Goal: Find specific page/section: Find specific page/section

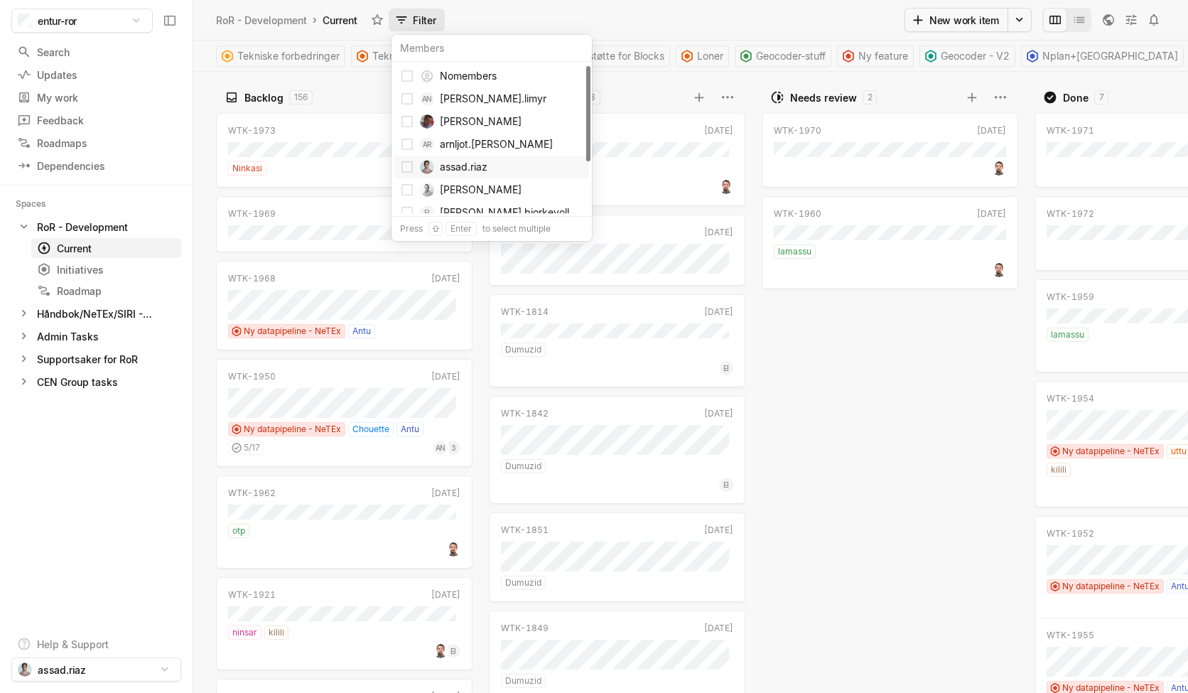
click at [451, 171] on span "assad.riaz" at bounding box center [512, 167] width 144 height 23
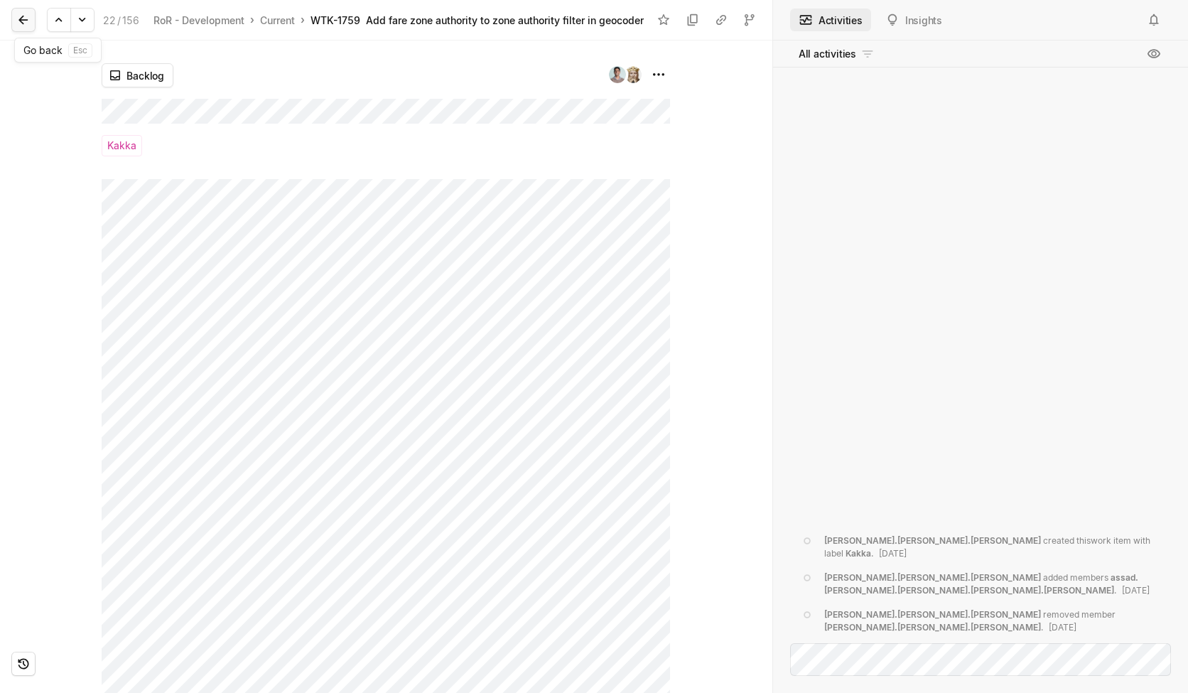
click at [23, 21] on icon at bounding box center [23, 20] width 14 height 14
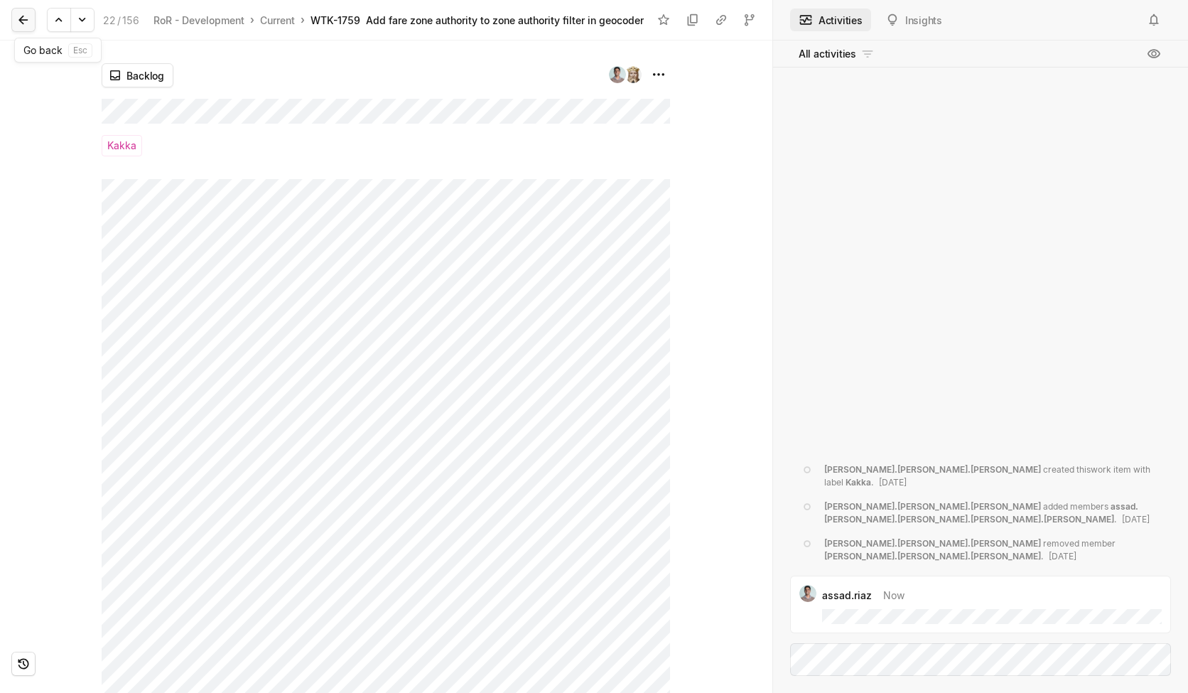
click at [23, 18] on icon at bounding box center [23, 20] width 14 height 14
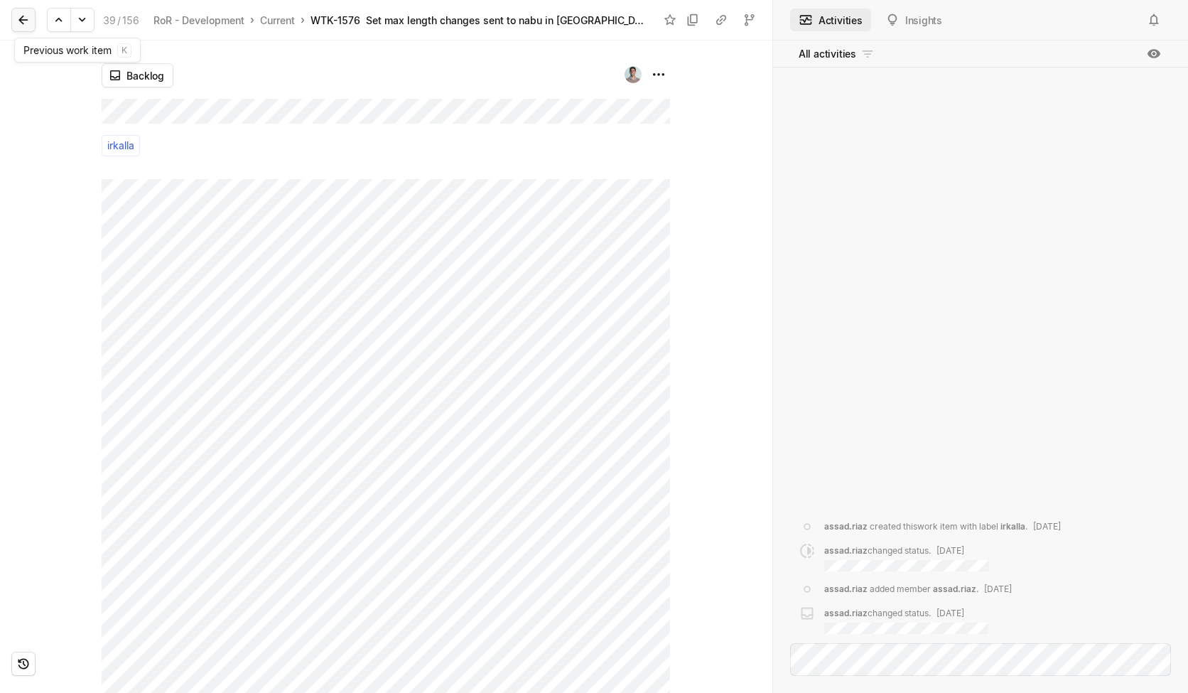
click at [26, 16] on icon at bounding box center [23, 20] width 14 height 14
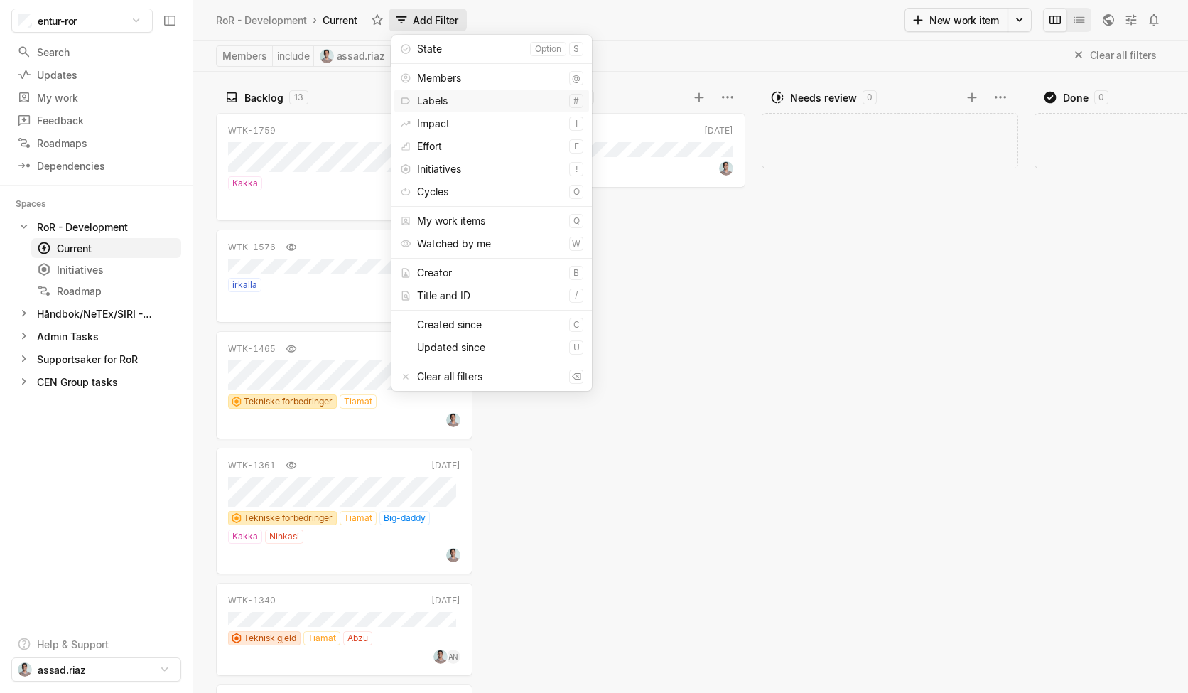
click at [487, 97] on div "Labels" at bounding box center [490, 101] width 146 height 23
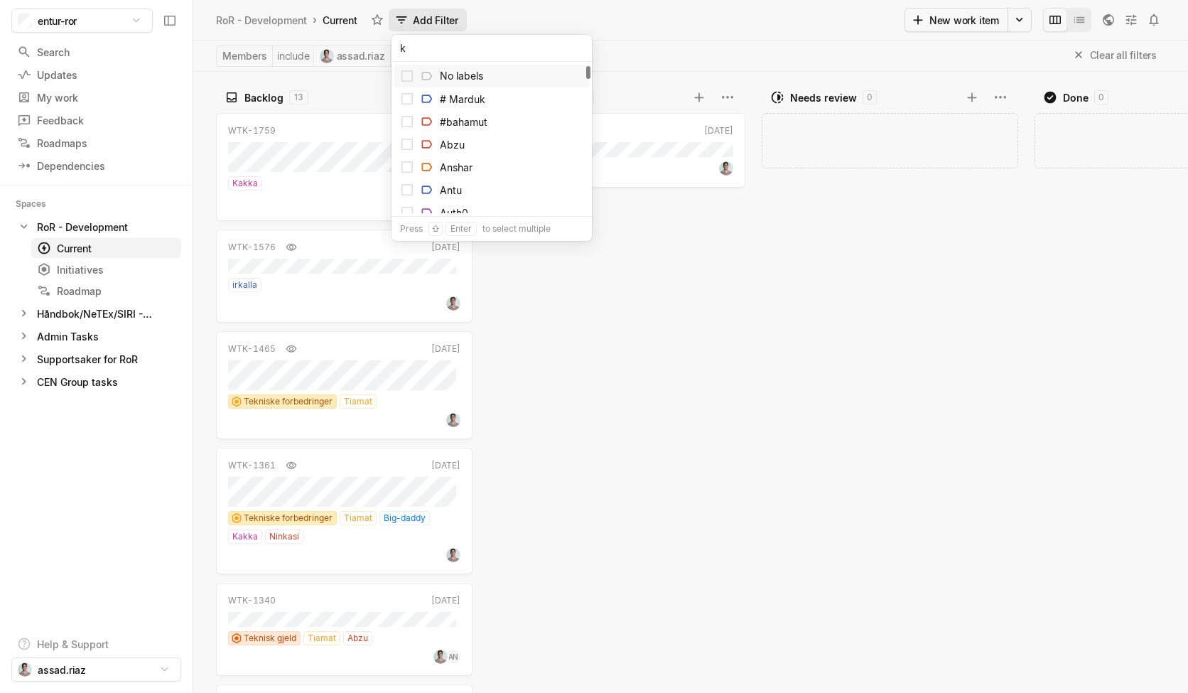
type input "ka"
click at [475, 76] on div "Kakka" at bounding box center [491, 76] width 195 height 23
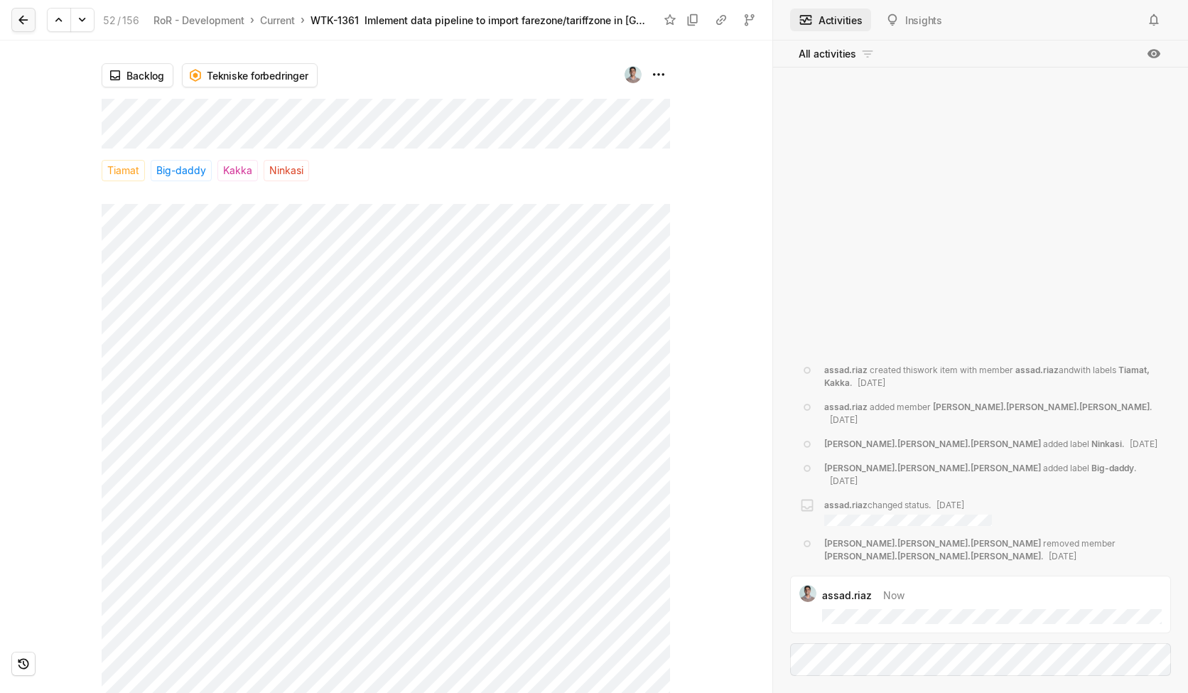
click at [21, 23] on icon at bounding box center [22, 20] width 9 height 9
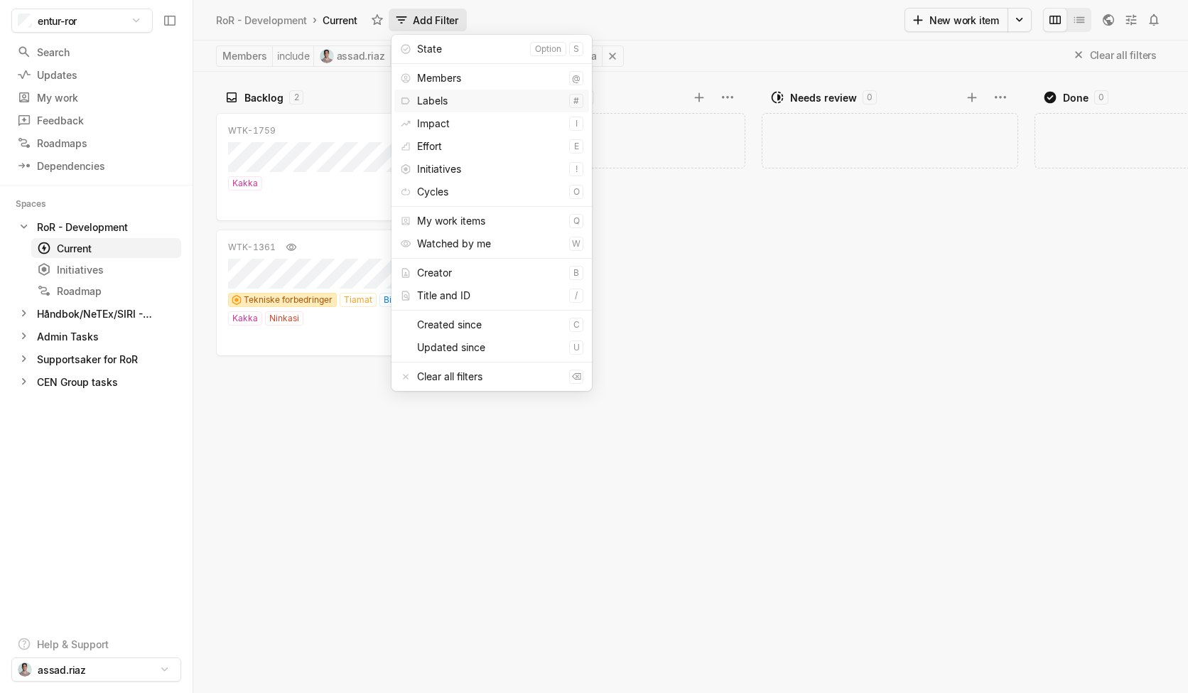
click at [458, 102] on div "Labels" at bounding box center [490, 101] width 146 height 23
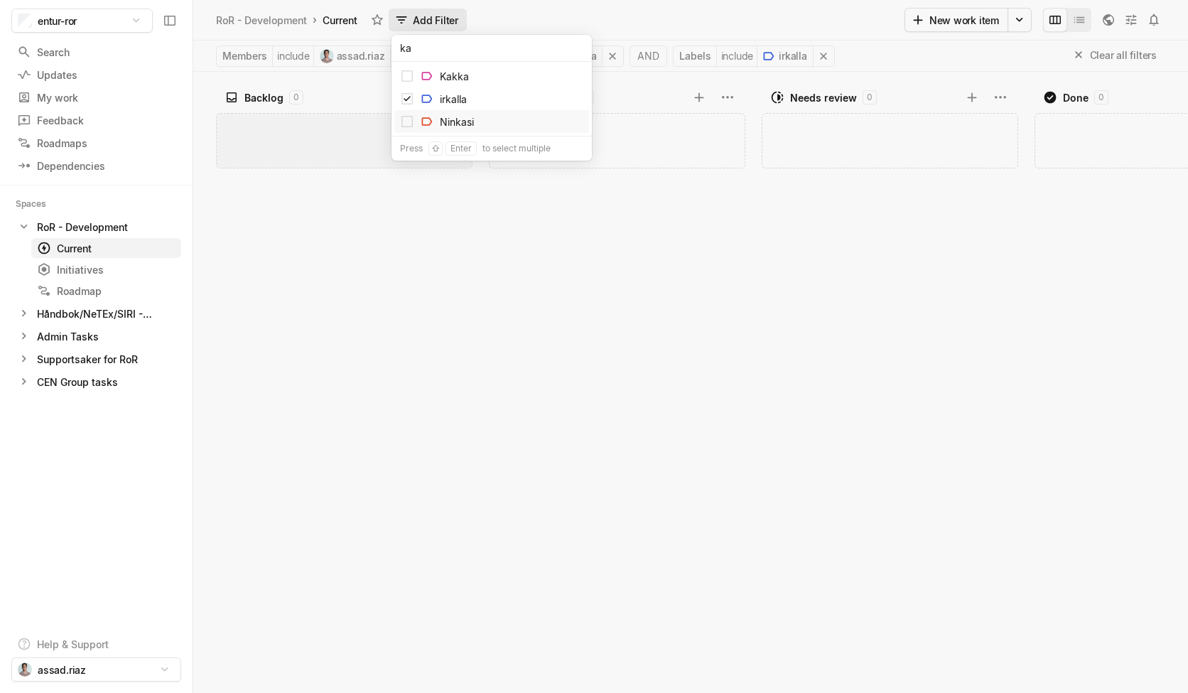
type input "ka"
click at [401, 248] on div "Add work item" at bounding box center [347, 401] width 263 height 584
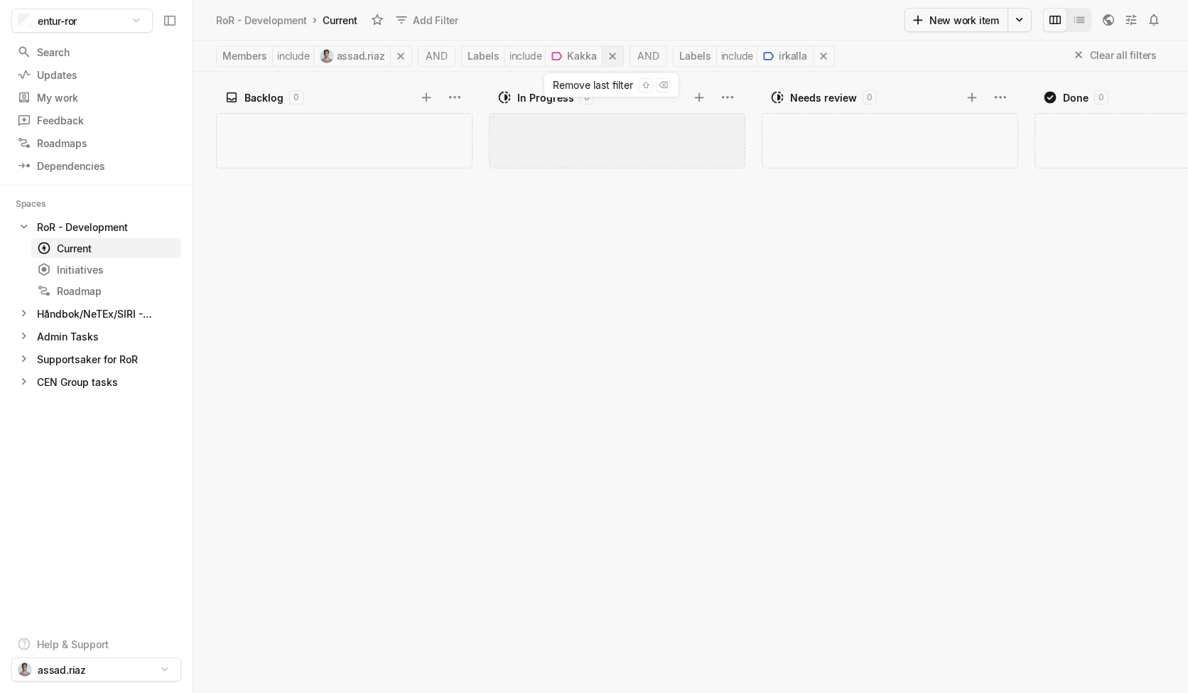
click at [610, 60] on icon at bounding box center [612, 56] width 14 height 14
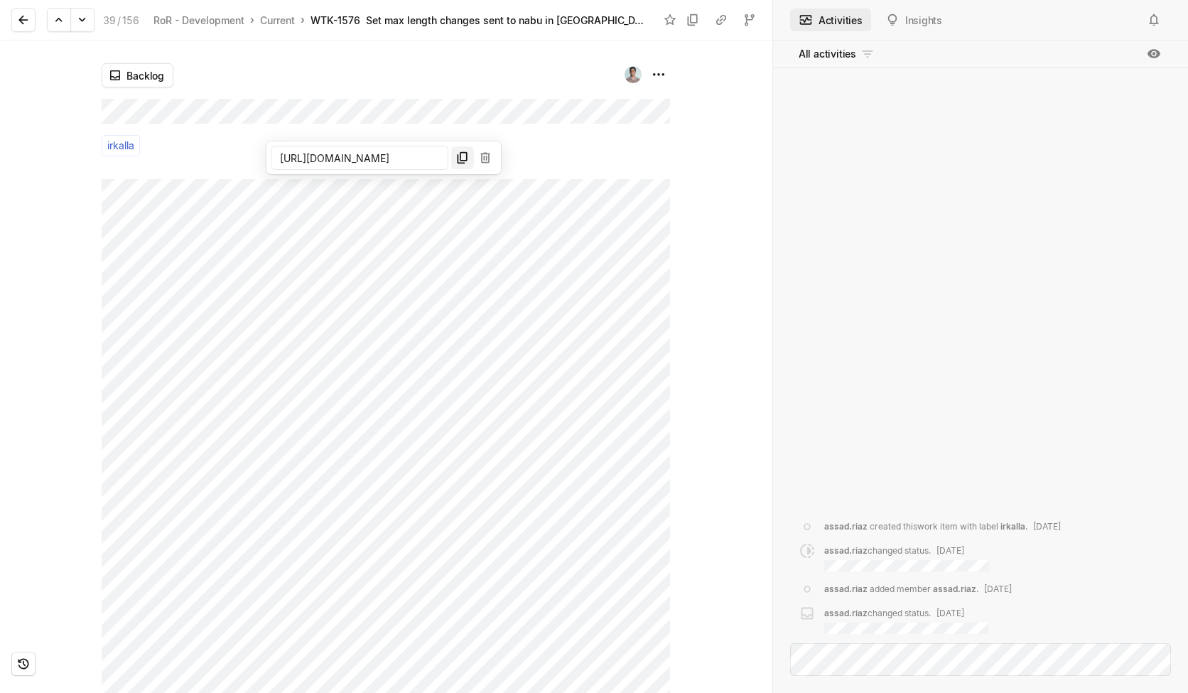
click at [460, 158] on icon at bounding box center [462, 158] width 10 height 12
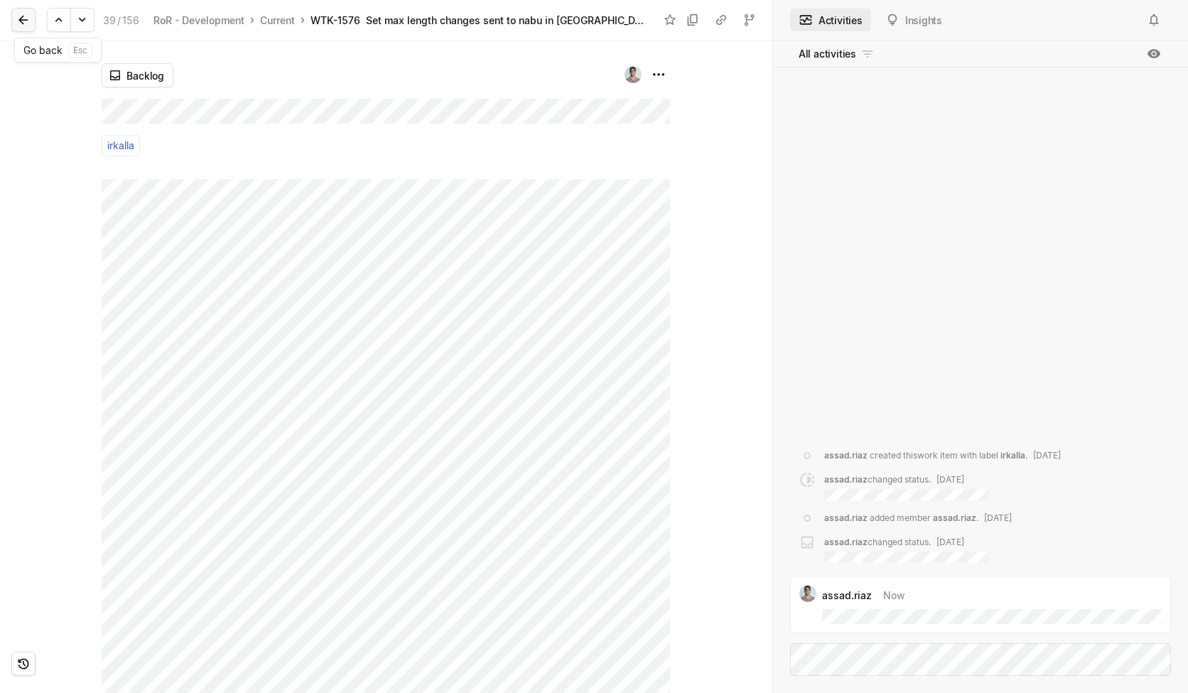
click at [20, 25] on icon at bounding box center [23, 20] width 14 height 14
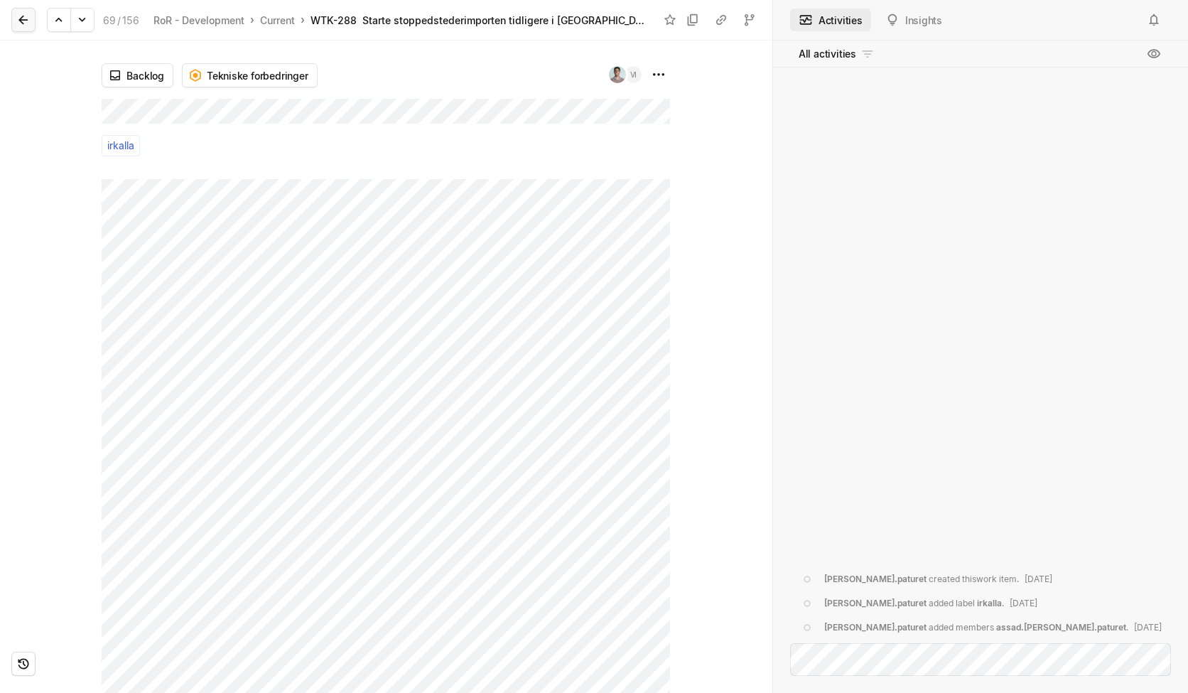
click at [19, 21] on icon at bounding box center [22, 20] width 9 height 9
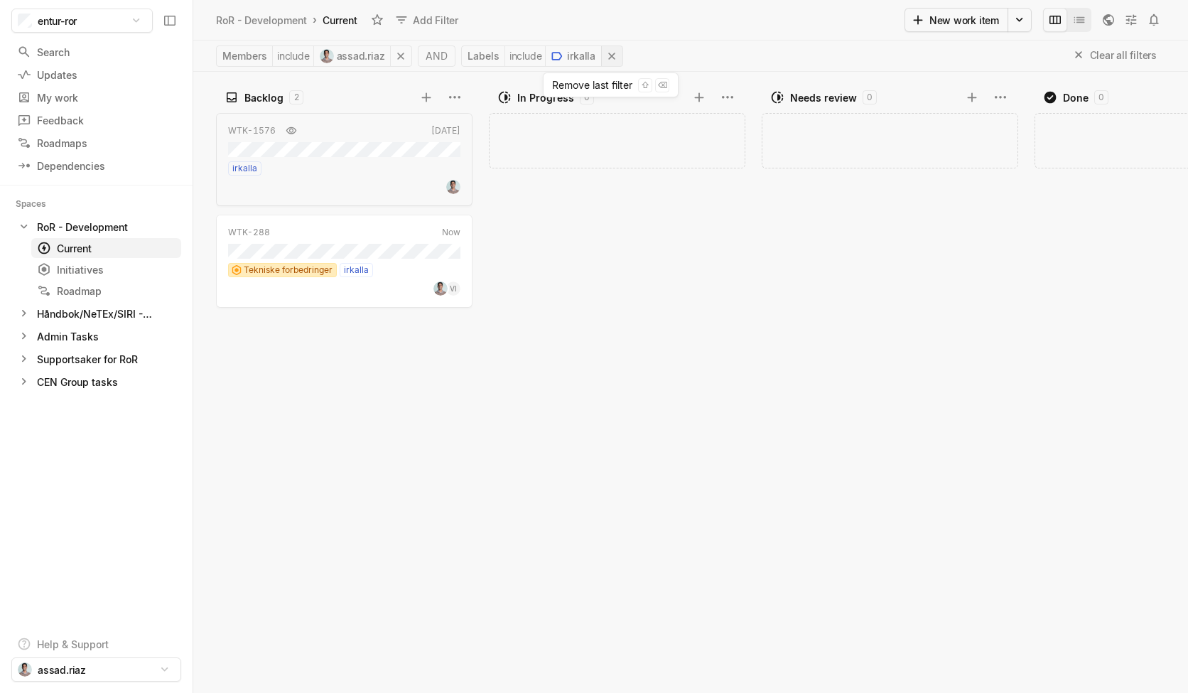
click at [607, 58] on icon at bounding box center [612, 56] width 14 height 14
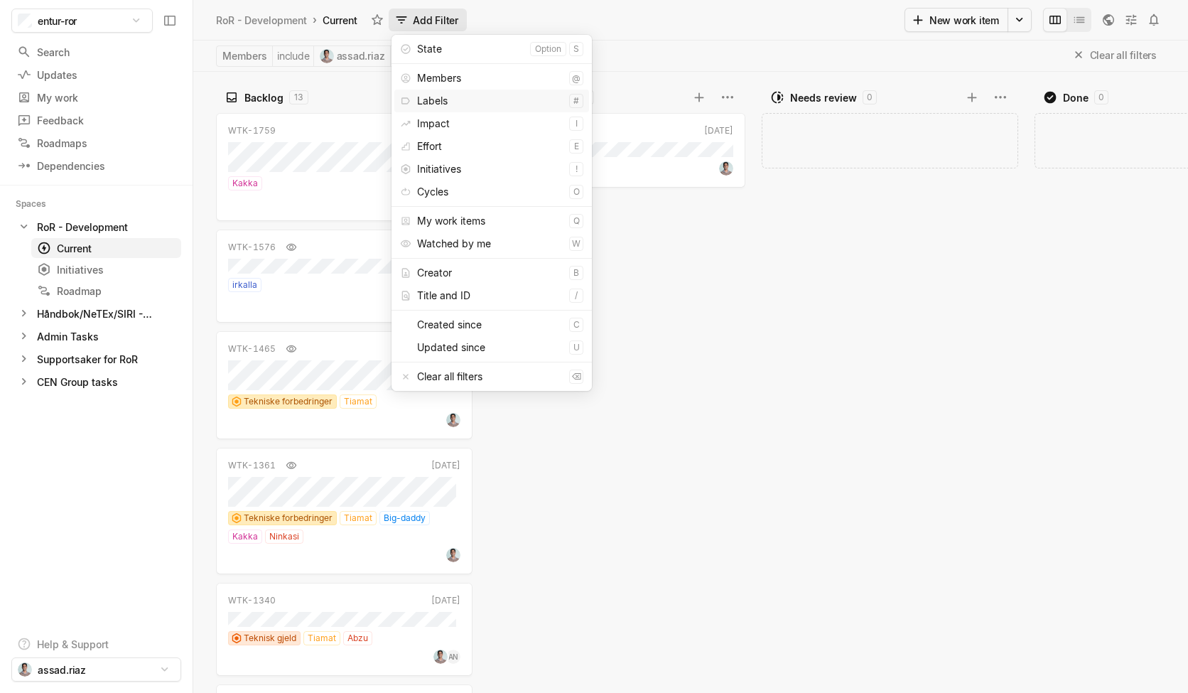
click at [497, 107] on div "Labels" at bounding box center [490, 101] width 146 height 23
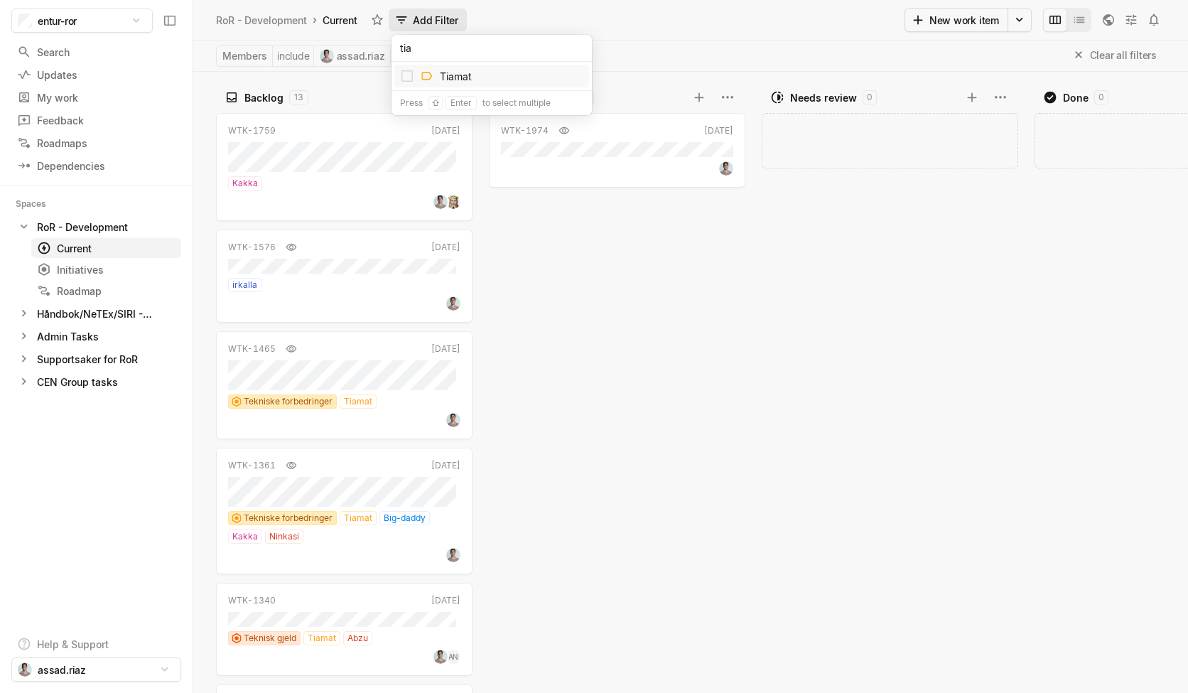
type input "tiam"
click at [476, 80] on div "Tiamat" at bounding box center [491, 76] width 195 height 23
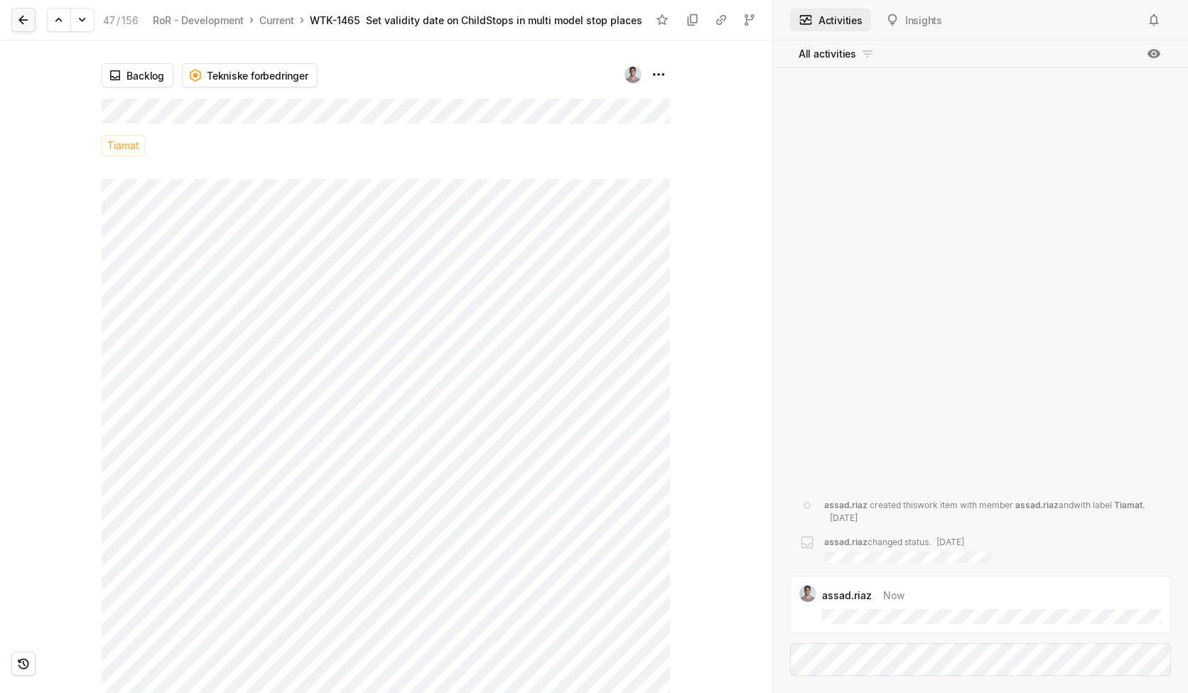
click at [23, 26] on icon at bounding box center [23, 20] width 14 height 14
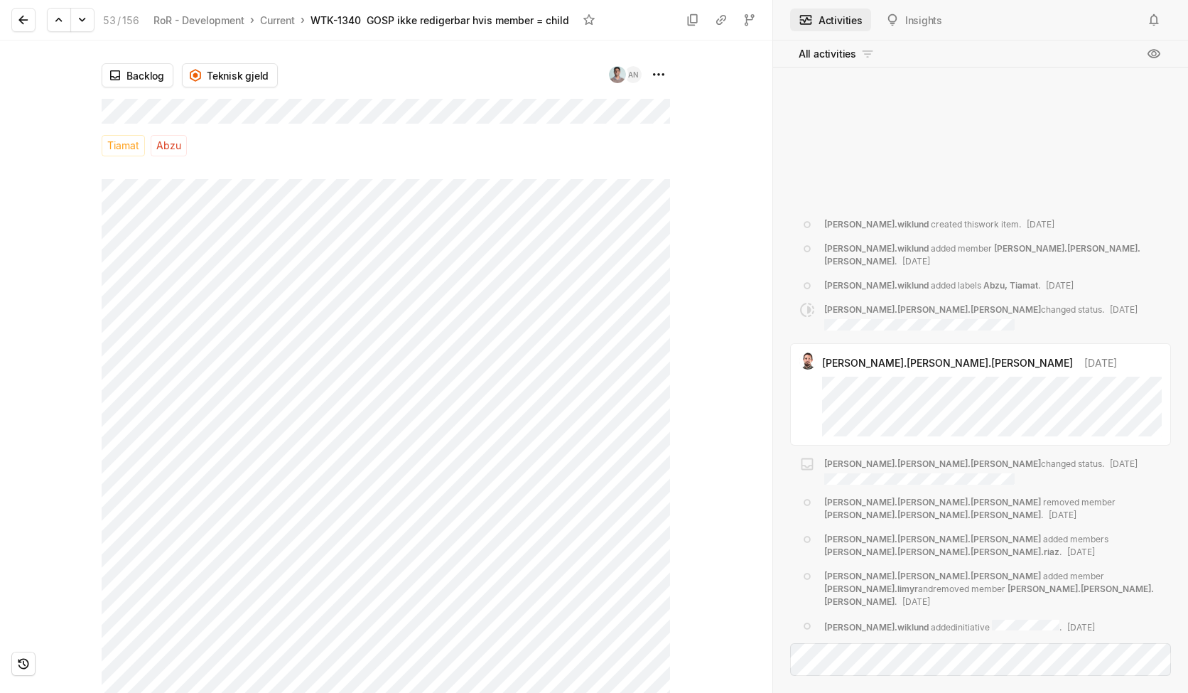
click at [692, 237] on div at bounding box center [721, 367] width 102 height 652
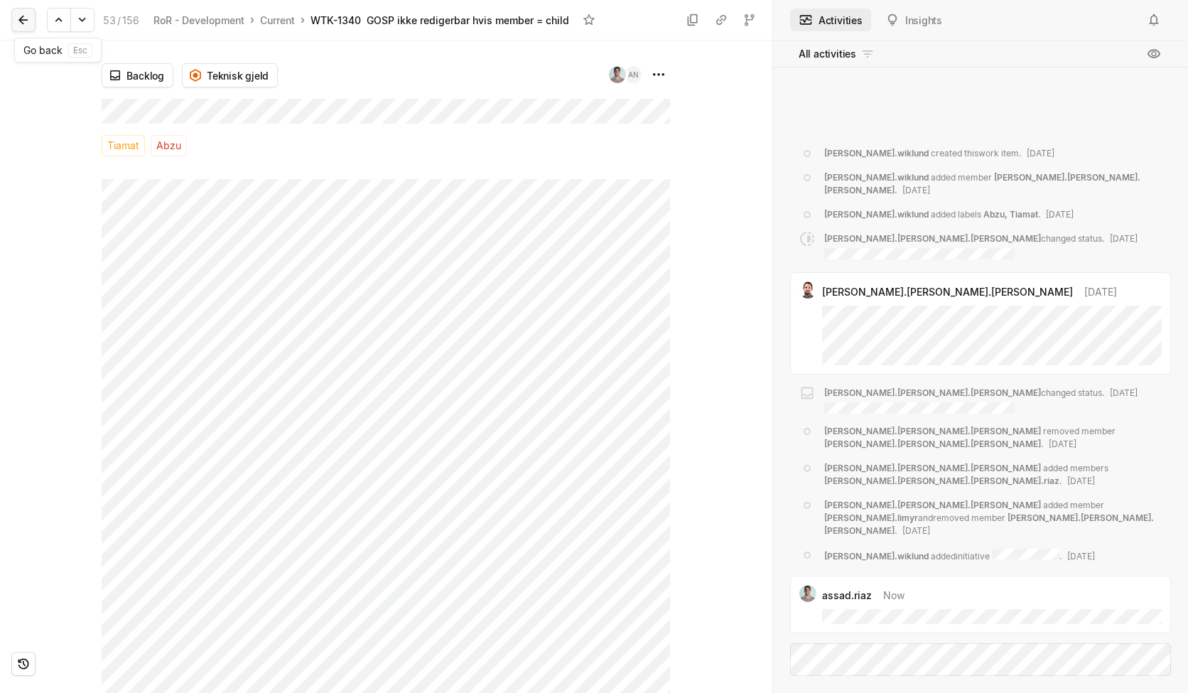
click at [23, 22] on icon at bounding box center [23, 20] width 14 height 14
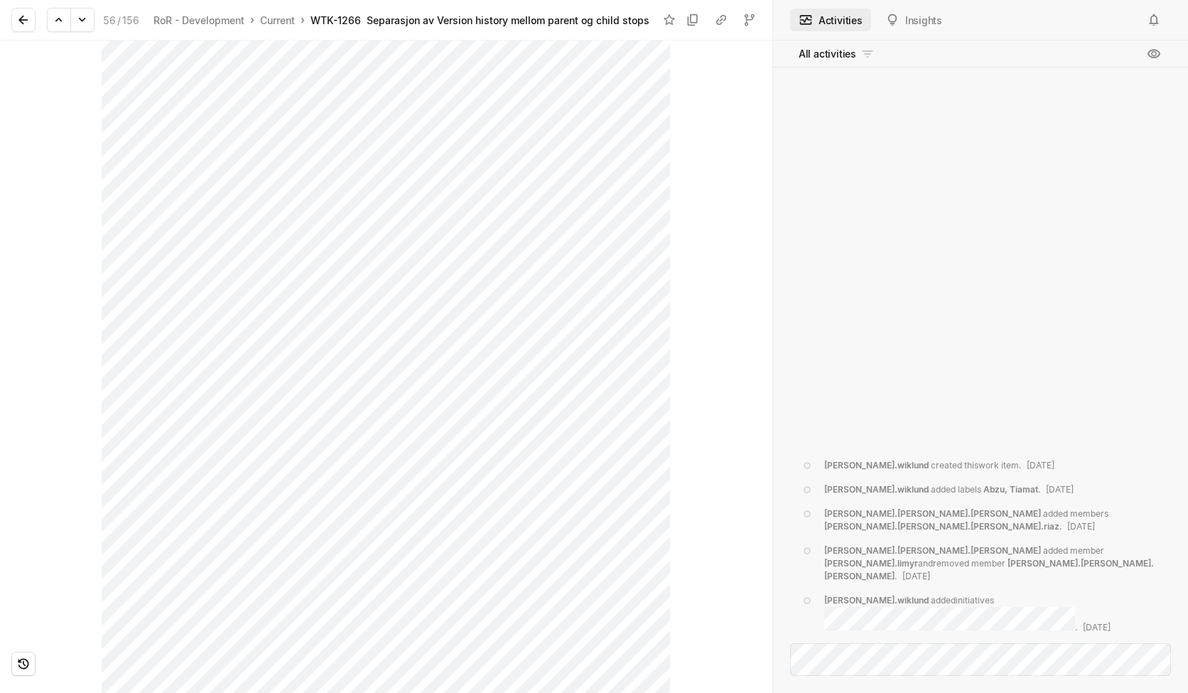
scroll to position [54, 0]
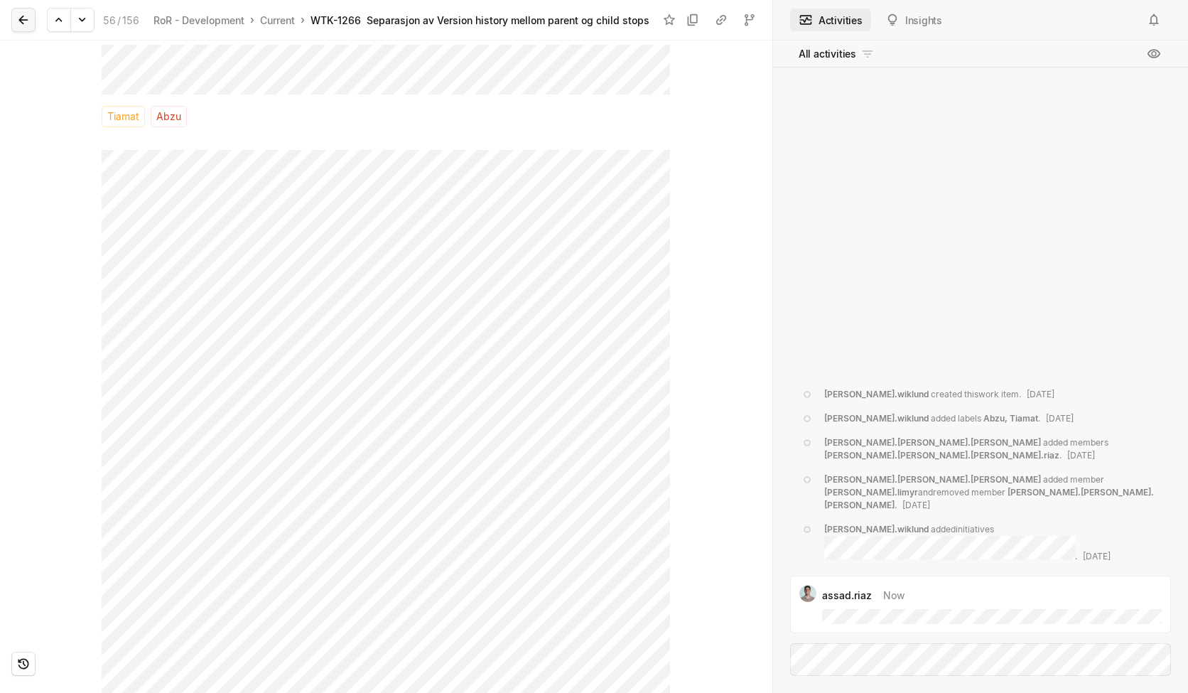
click at [23, 25] on icon at bounding box center [23, 20] width 14 height 14
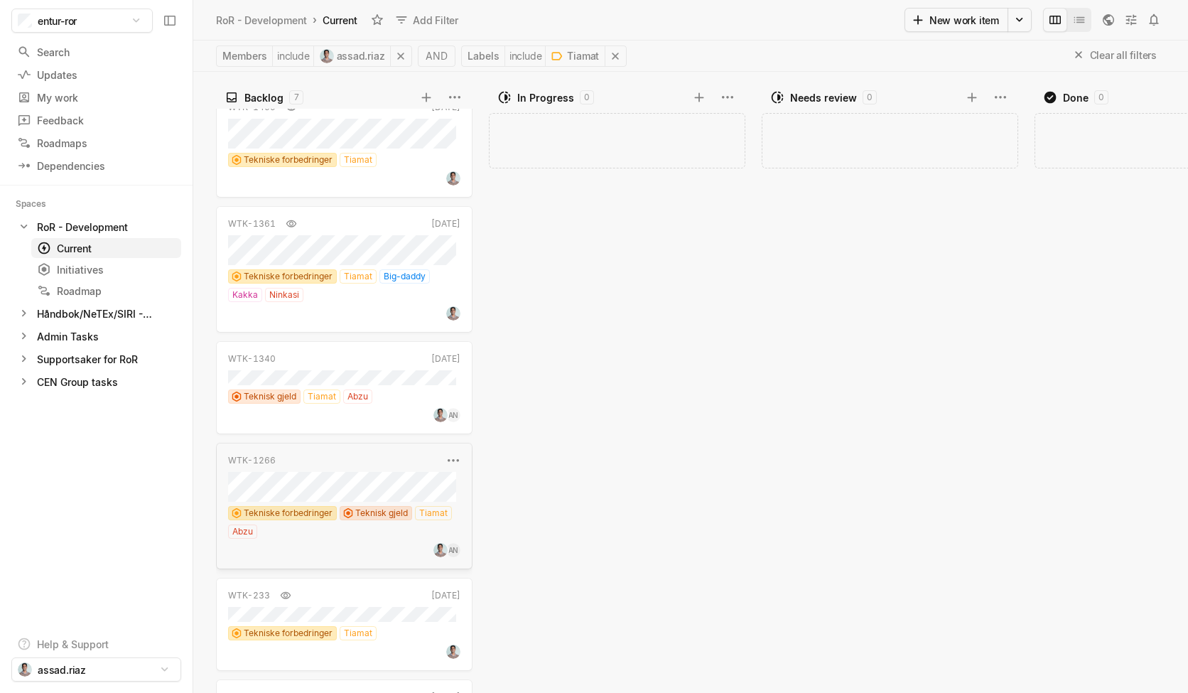
scroll to position [92, 0]
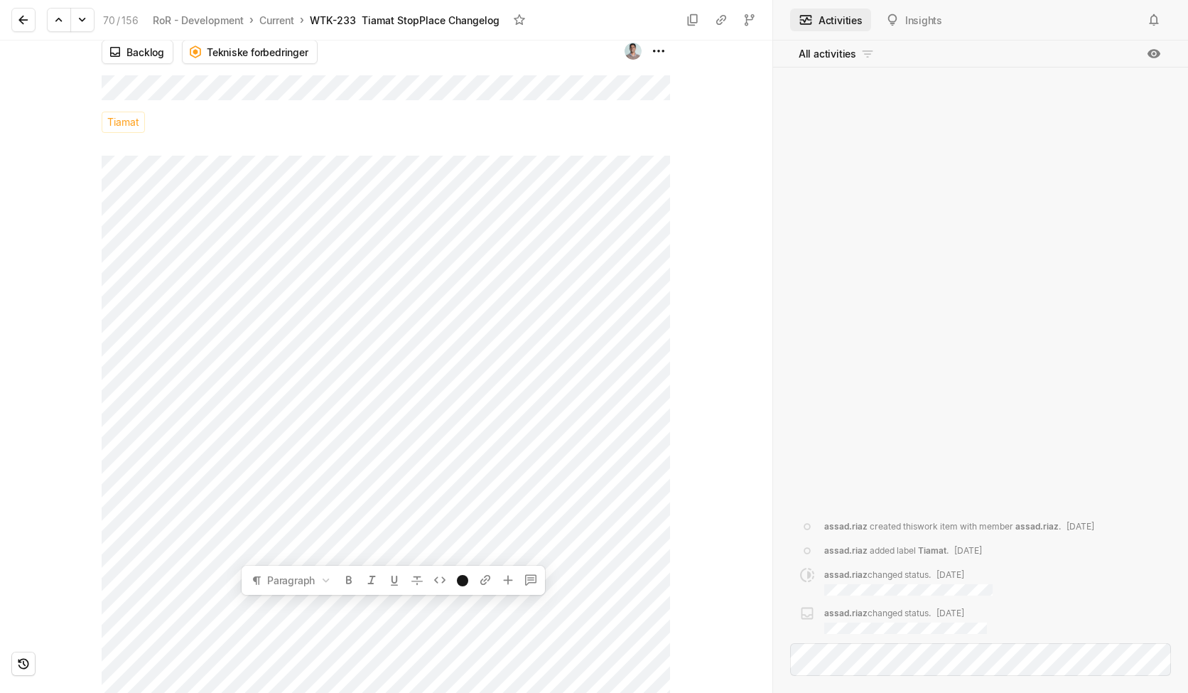
scroll to position [118, 0]
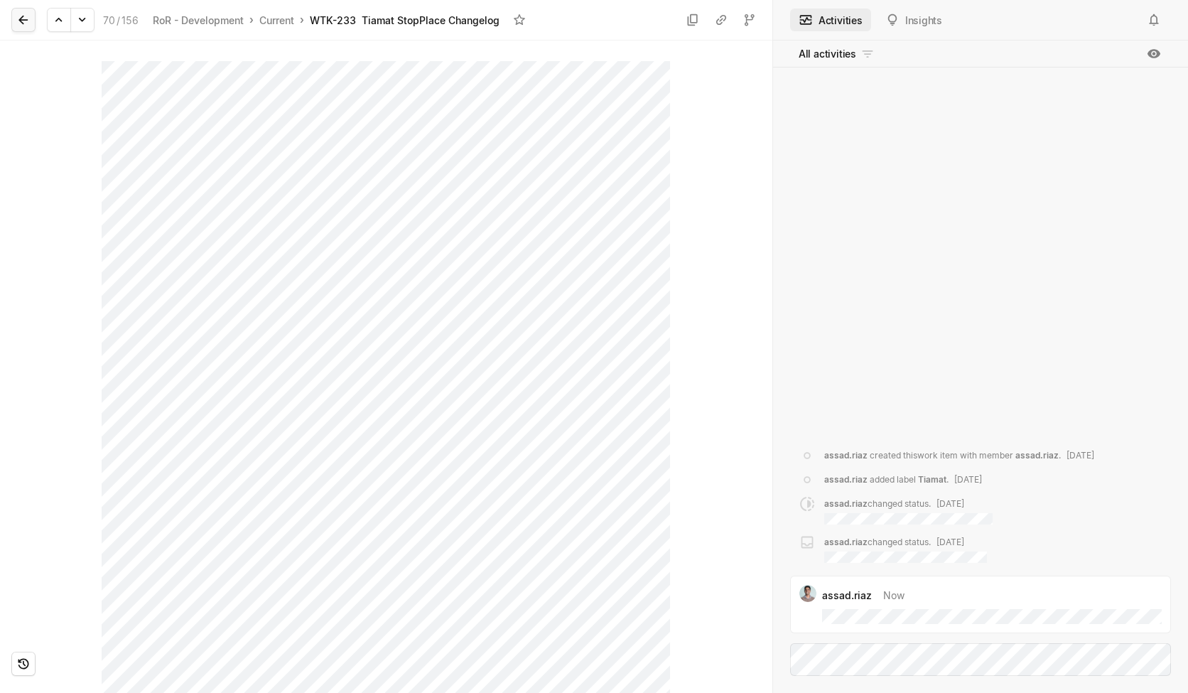
click at [26, 18] on icon at bounding box center [23, 20] width 14 height 14
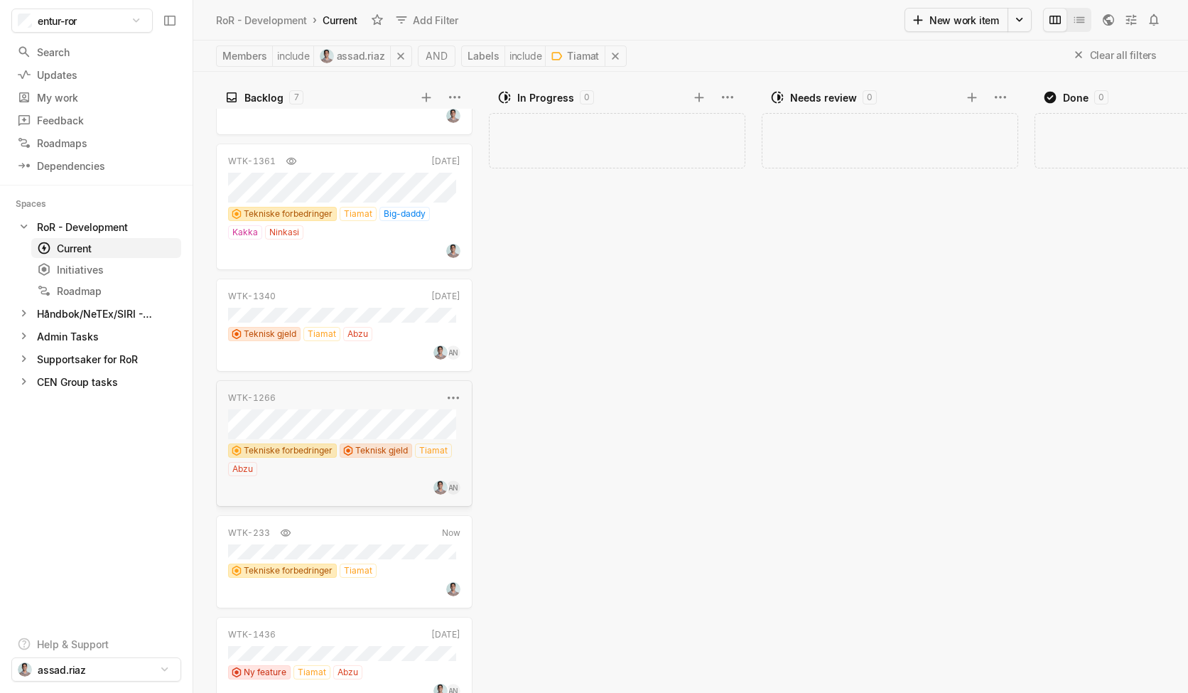
scroll to position [205, 0]
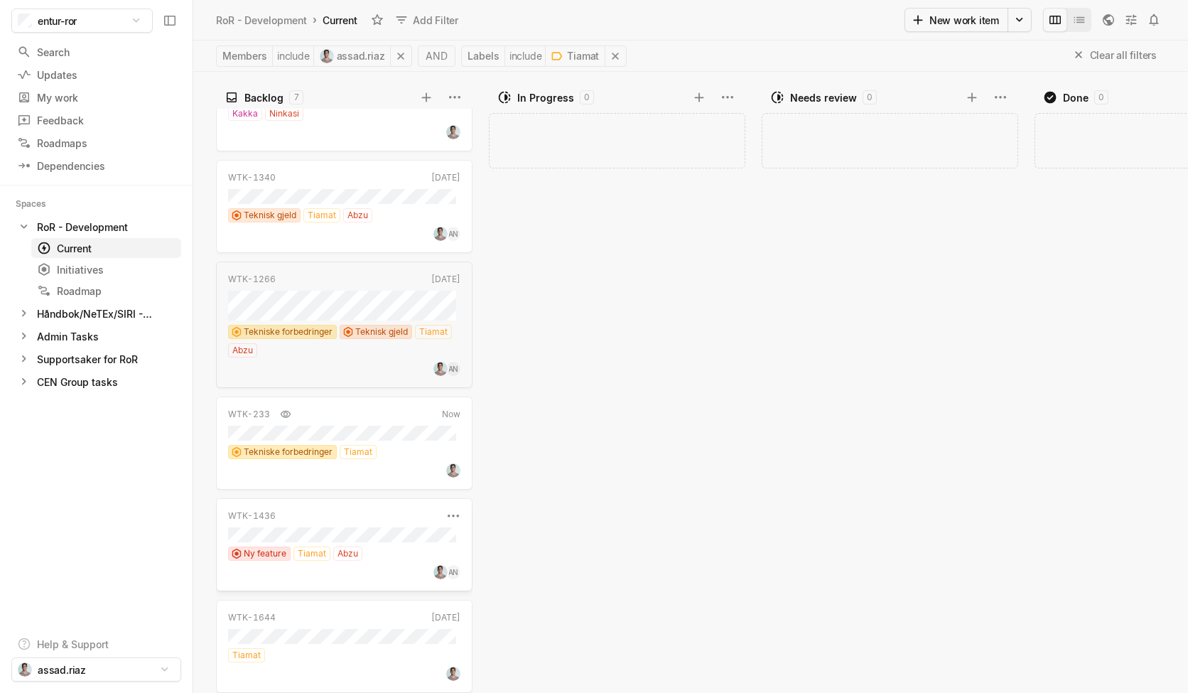
click at [325, 526] on div "WTK-1436 [DATE] '24 Ny feature Tiamat Abzu AN" at bounding box center [344, 544] width 257 height 93
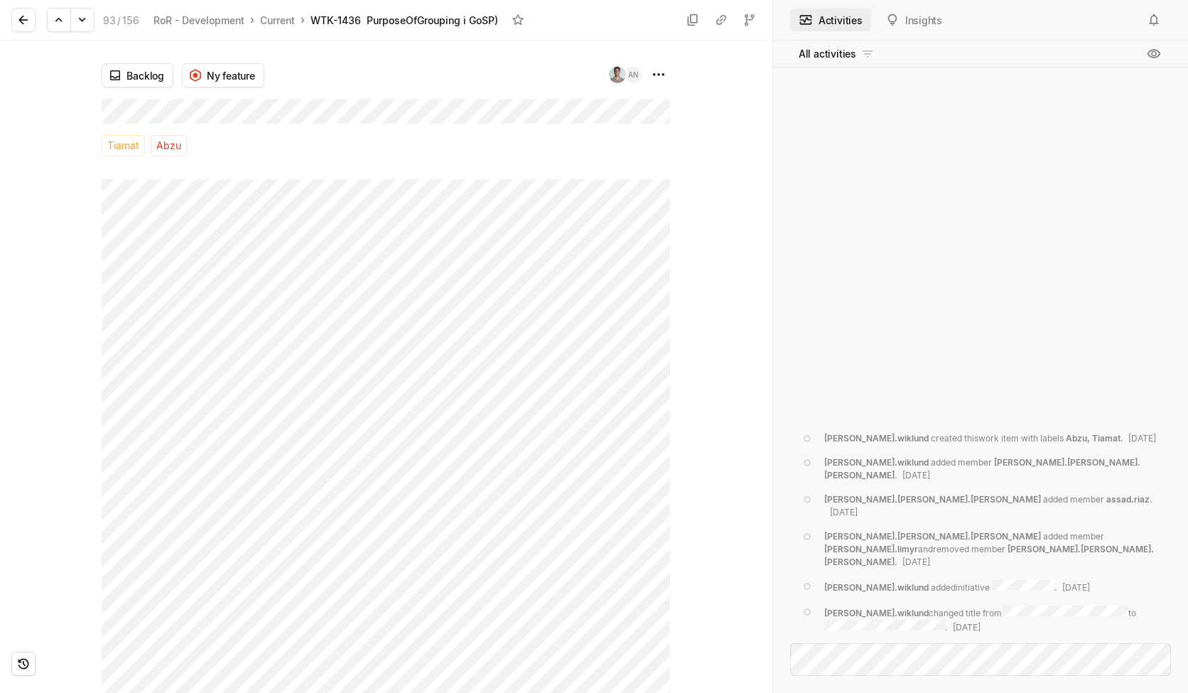
click at [38, 21] on div "93 / 156 RoR - Development › Current › WTK-1436 PurposeOfGrouping i GoSP)" at bounding box center [270, 20] width 518 height 30
click at [31, 21] on button at bounding box center [23, 20] width 24 height 24
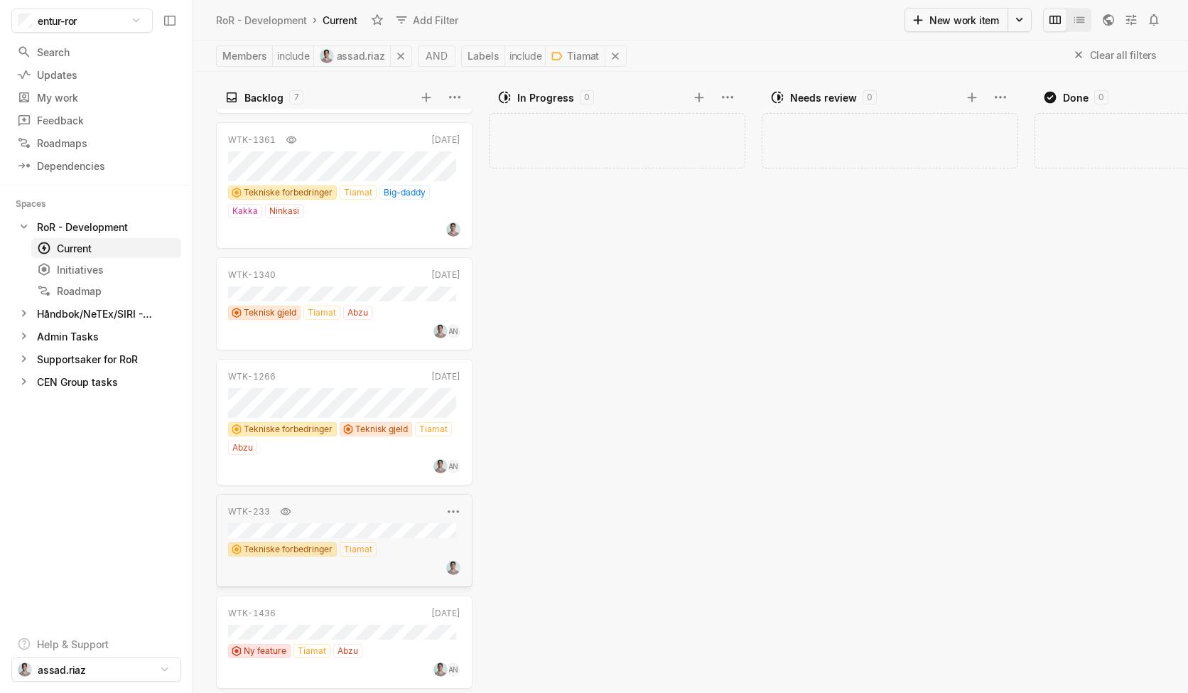
scroll to position [215, 0]
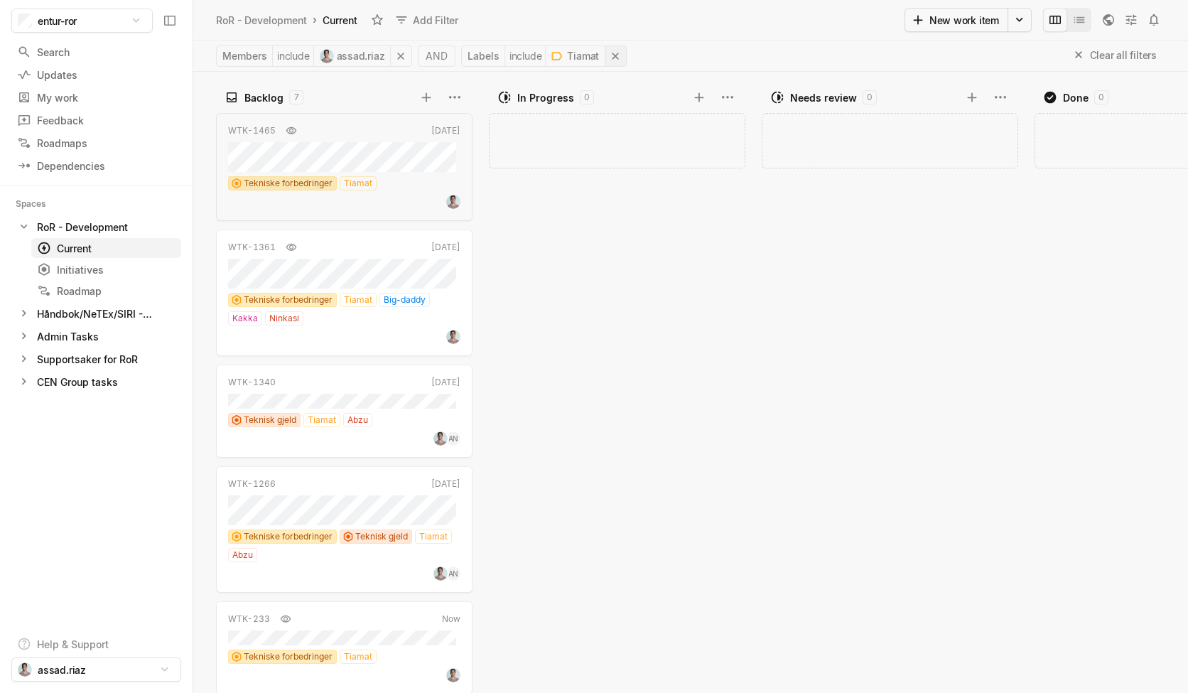
click at [617, 56] on icon at bounding box center [615, 56] width 14 height 14
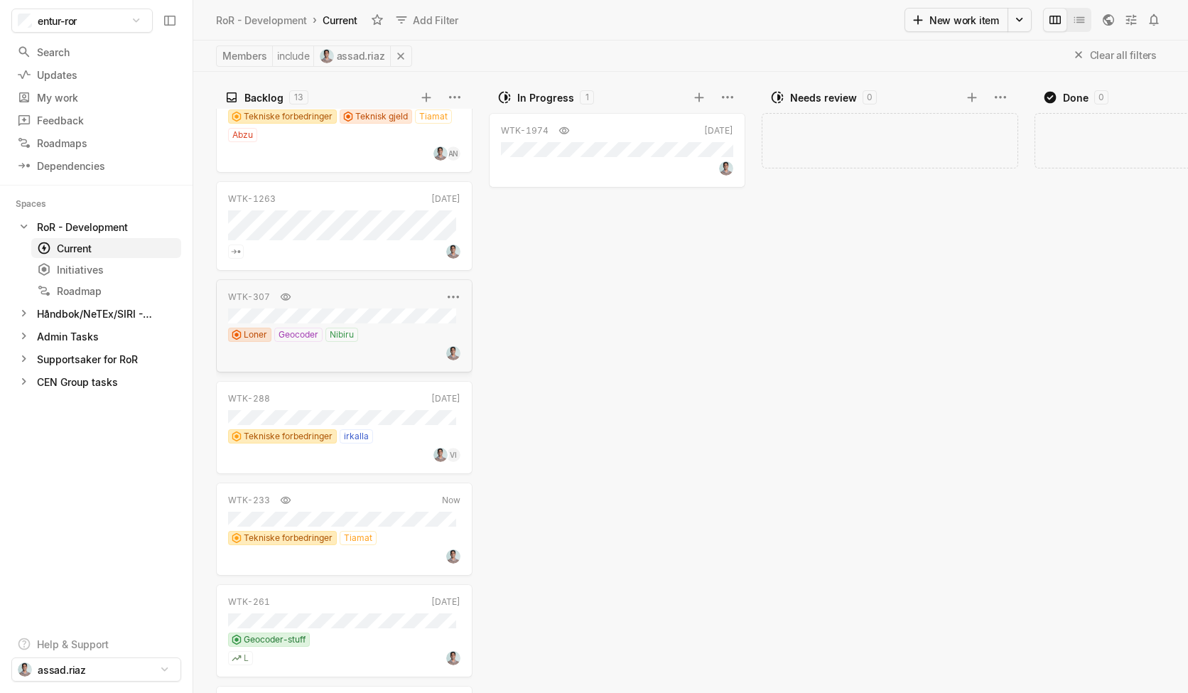
scroll to position [737, 0]
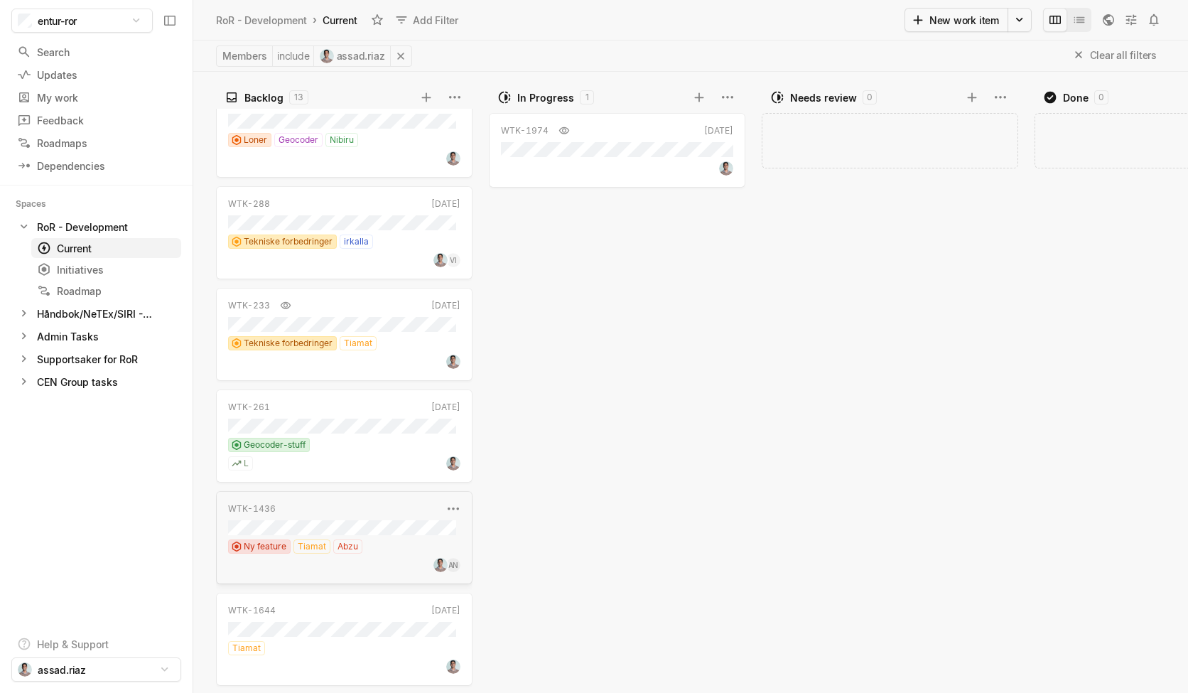
scroll to position [789, 0]
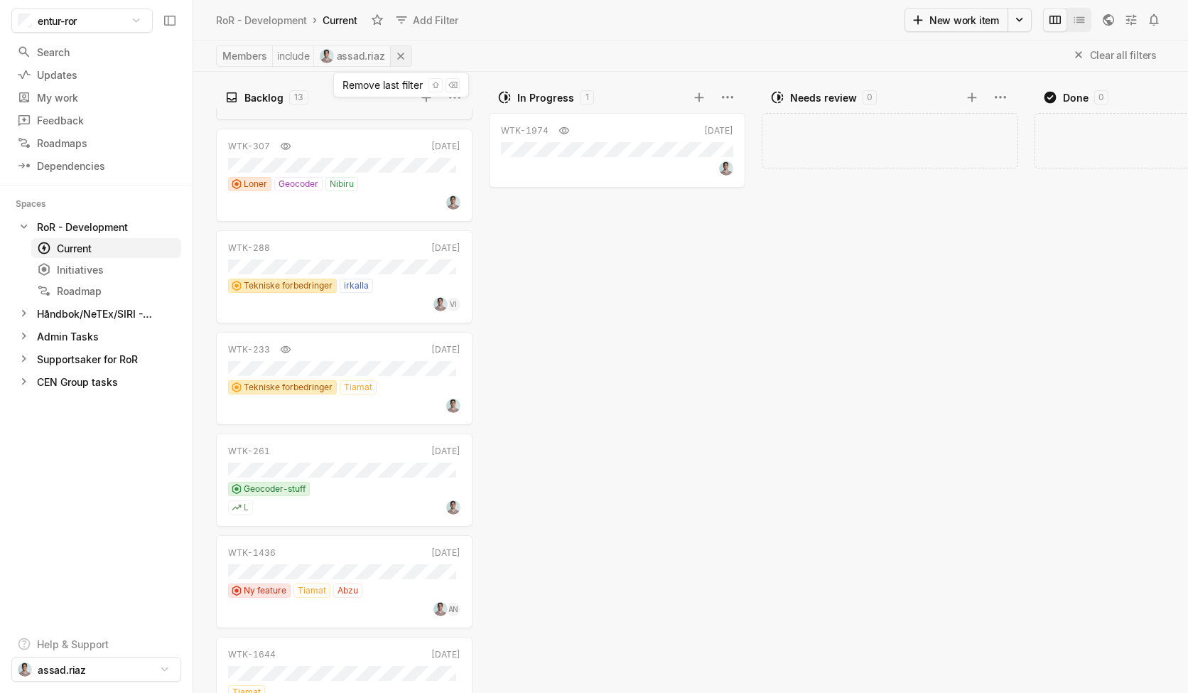
click at [404, 58] on icon at bounding box center [401, 56] width 6 height 6
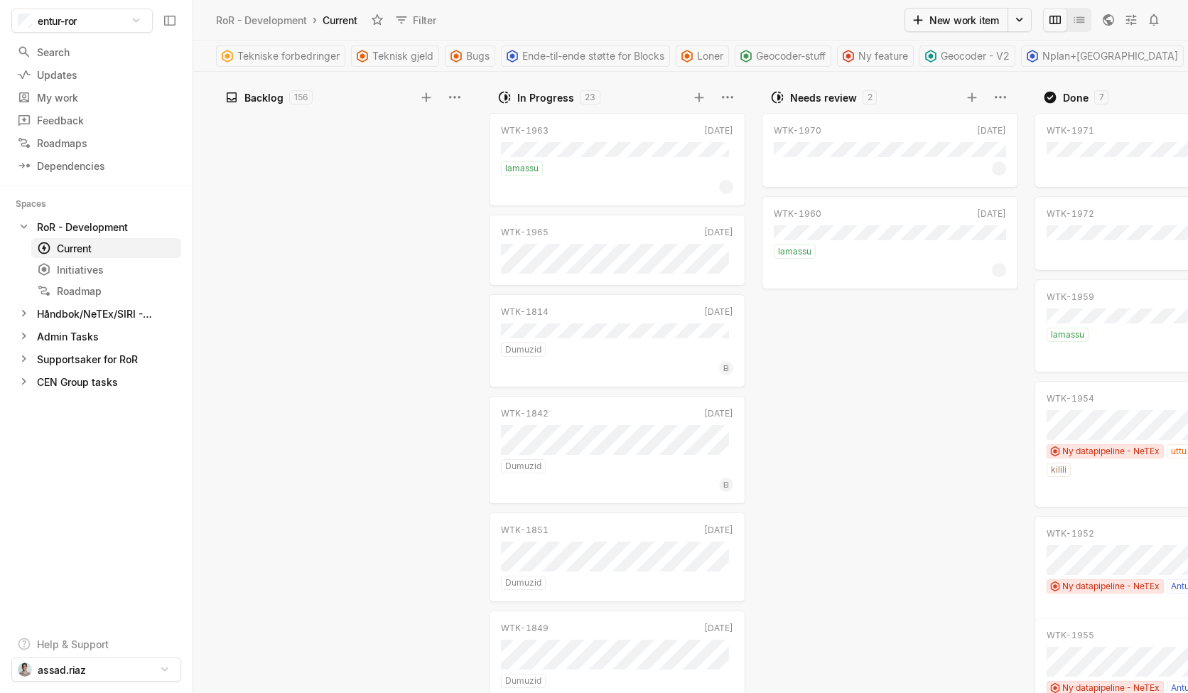
scroll to position [3583, 0]
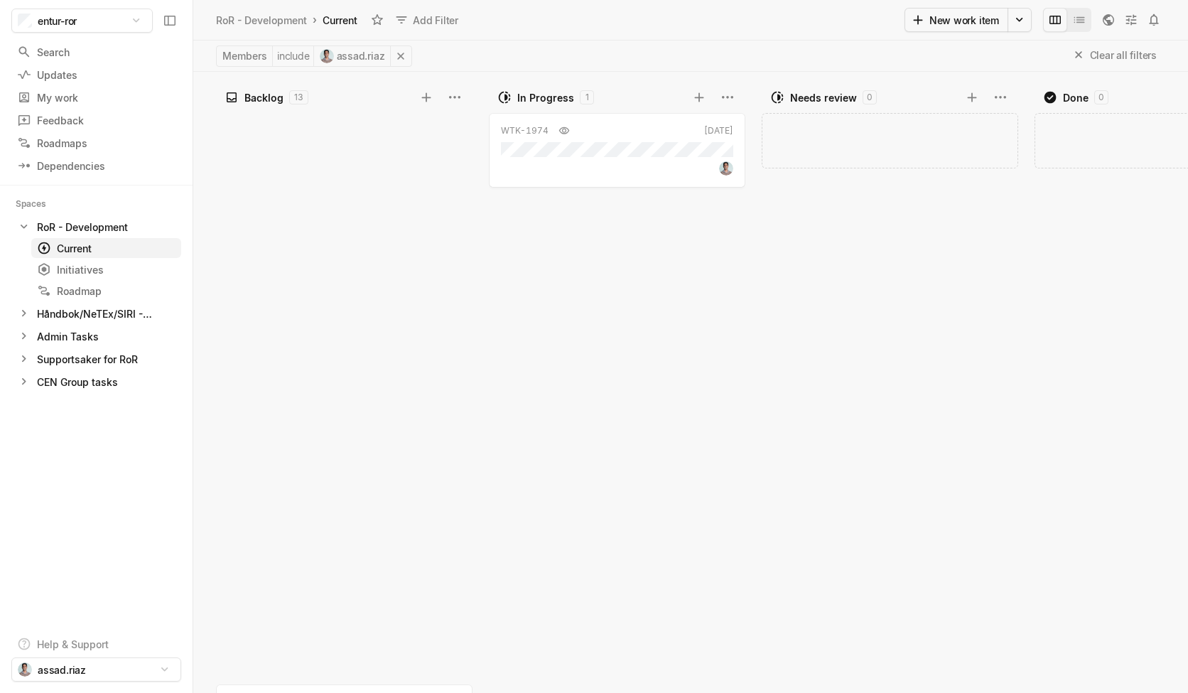
scroll to position [767, 0]
